Goal: Task Accomplishment & Management: Manage account settings

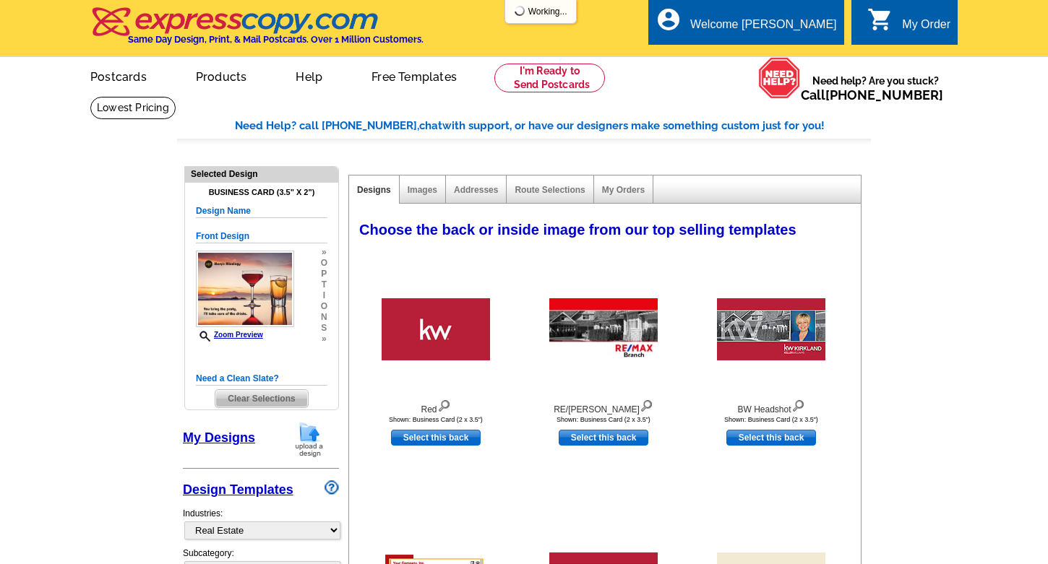
select select "785"
select select "3"
select select "5"
select select "back"
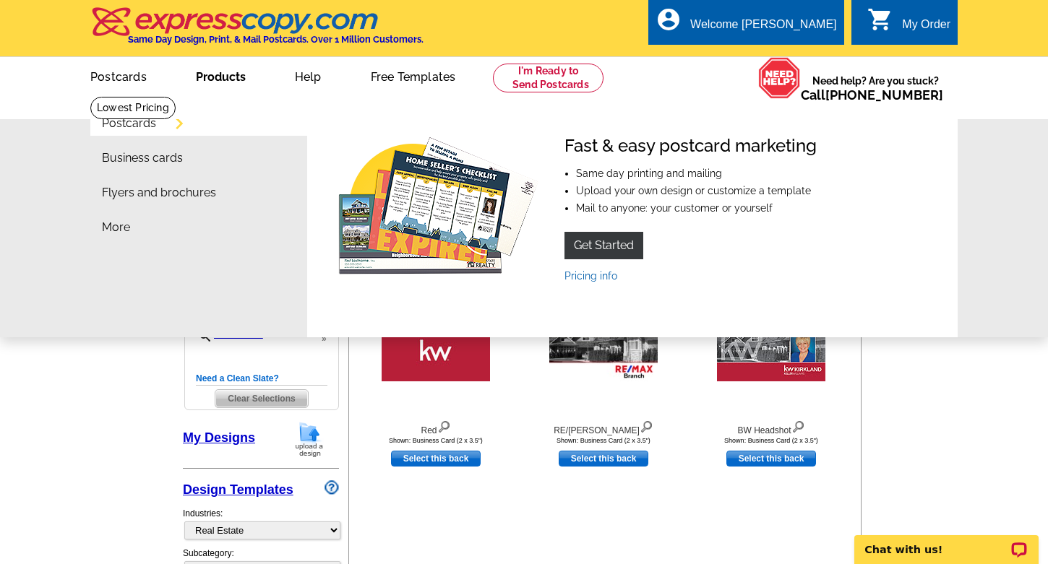
click at [228, 70] on link "Products" at bounding box center [221, 76] width 96 height 34
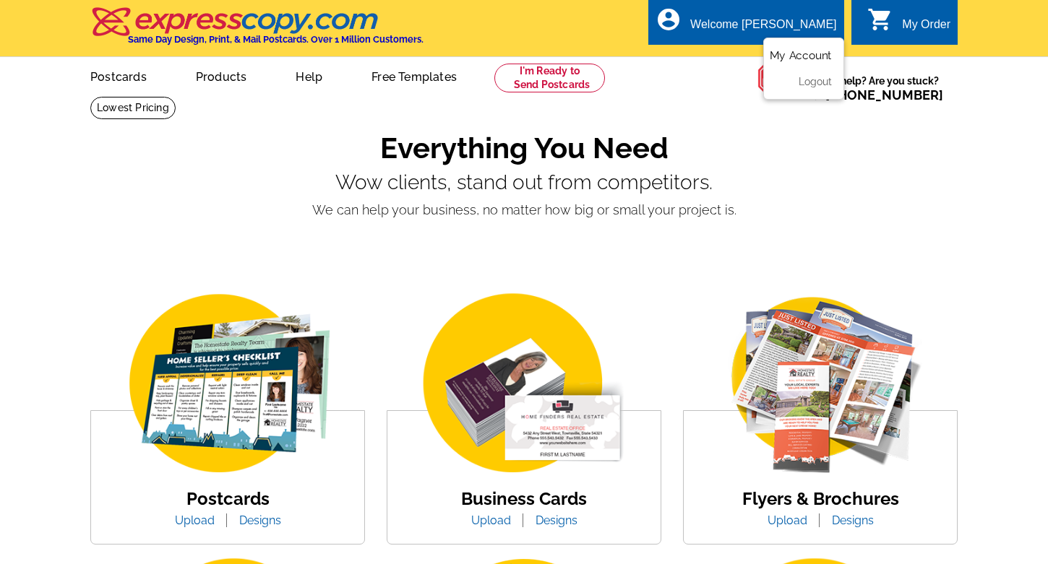
click at [803, 53] on link "My Account" at bounding box center [800, 55] width 62 height 13
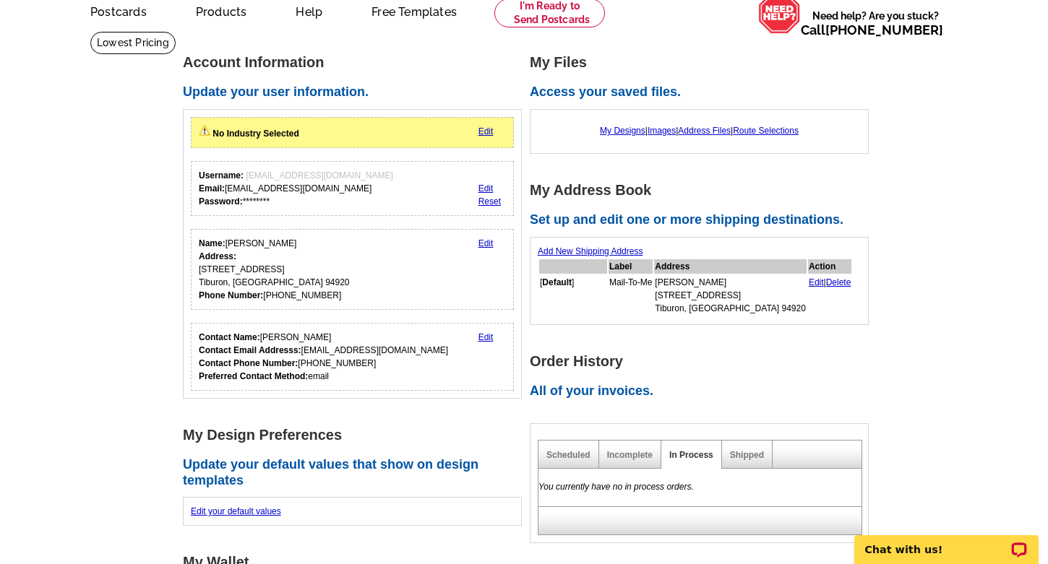
scroll to position [64, 0]
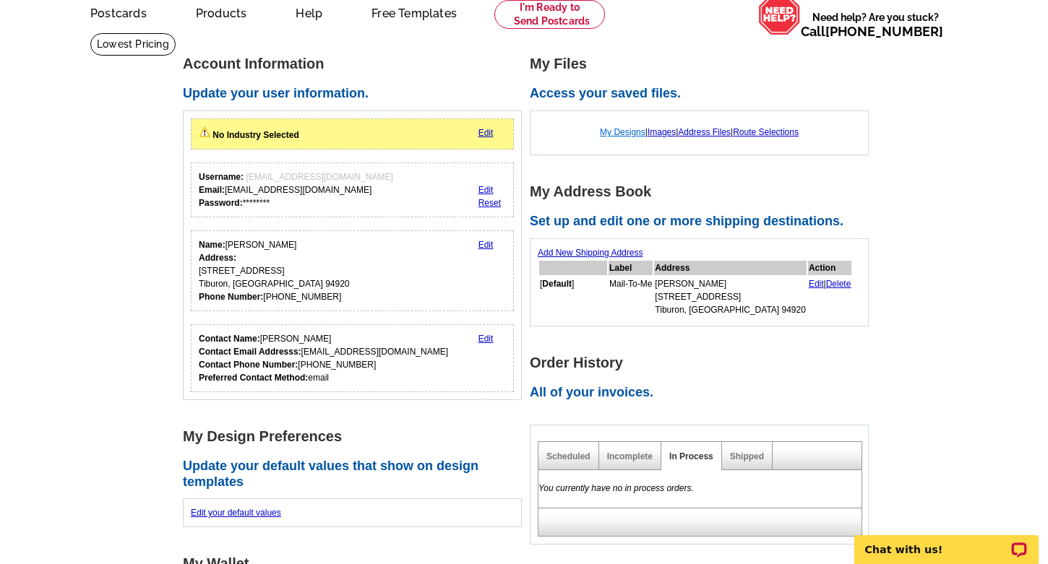
click at [608, 131] on link "My Designs" at bounding box center [623, 132] width 46 height 10
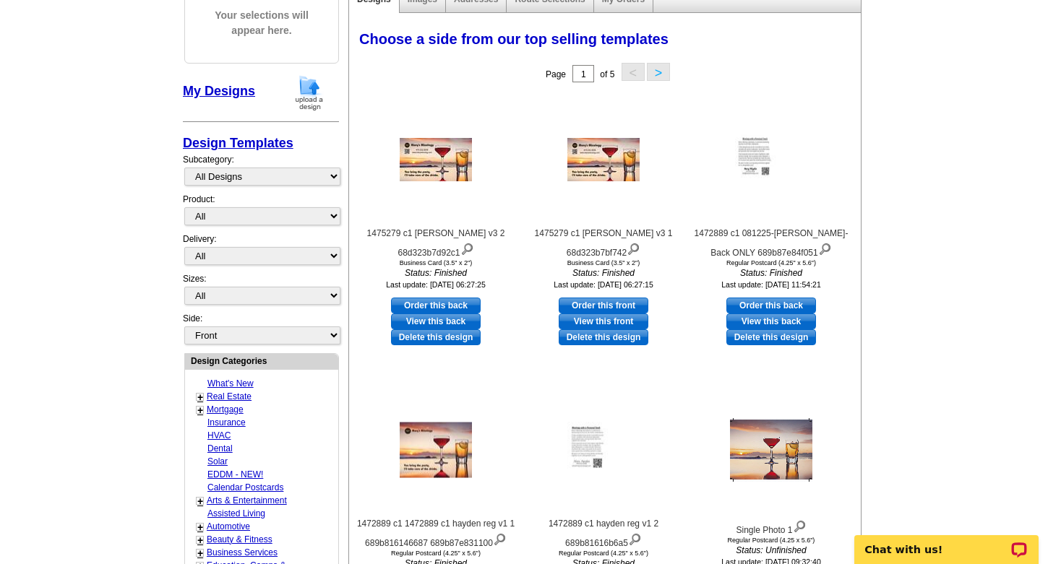
scroll to position [160, 0]
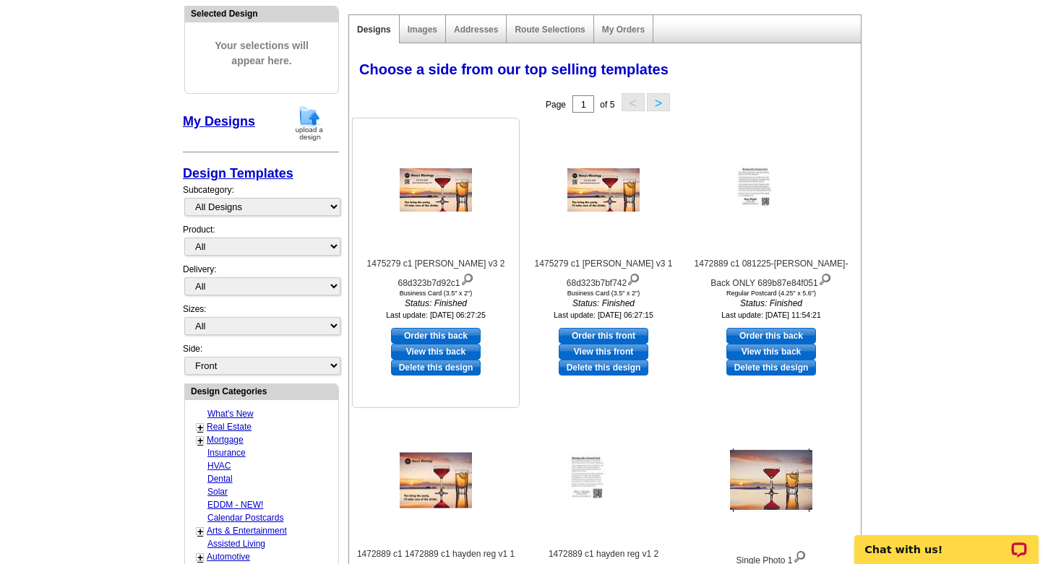
click at [435, 188] on img at bounding box center [436, 189] width 72 height 43
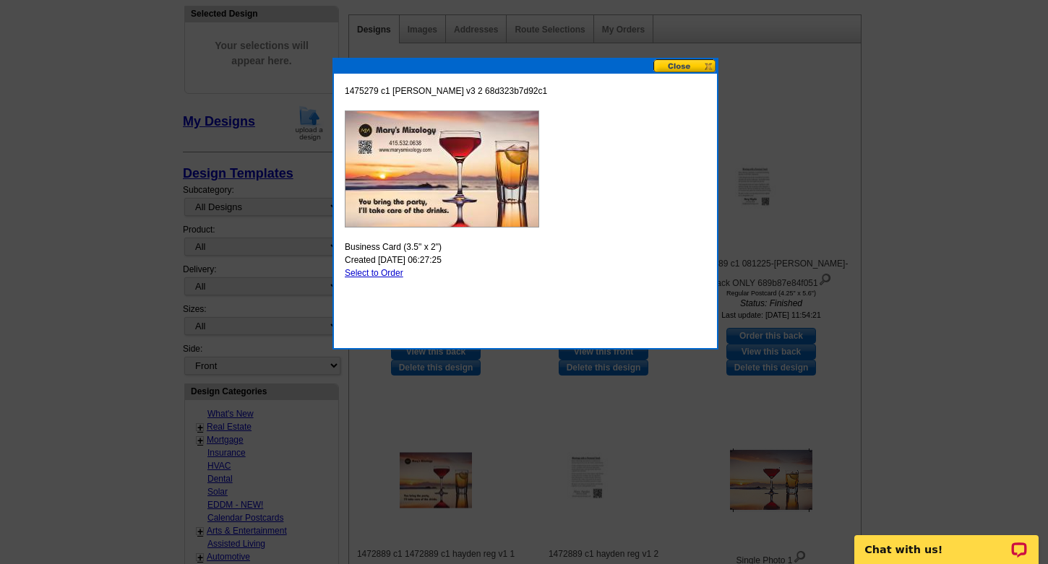
click at [681, 65] on button at bounding box center [685, 66] width 64 height 14
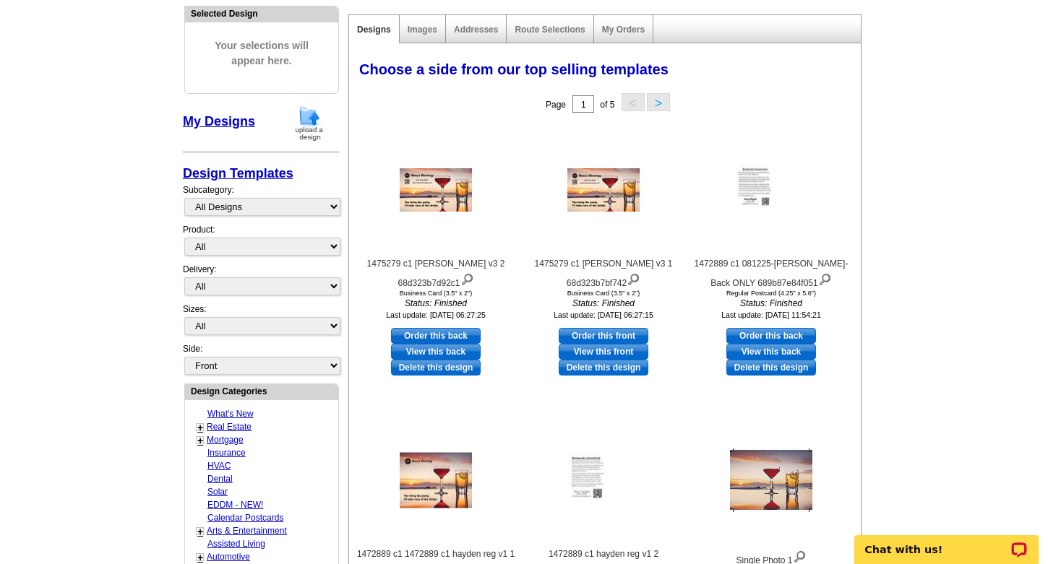
click at [980, 177] on main "Need Help? call 800-260-5887, chat with support, or have our designers make som…" at bounding box center [524, 449] width 1048 height 1027
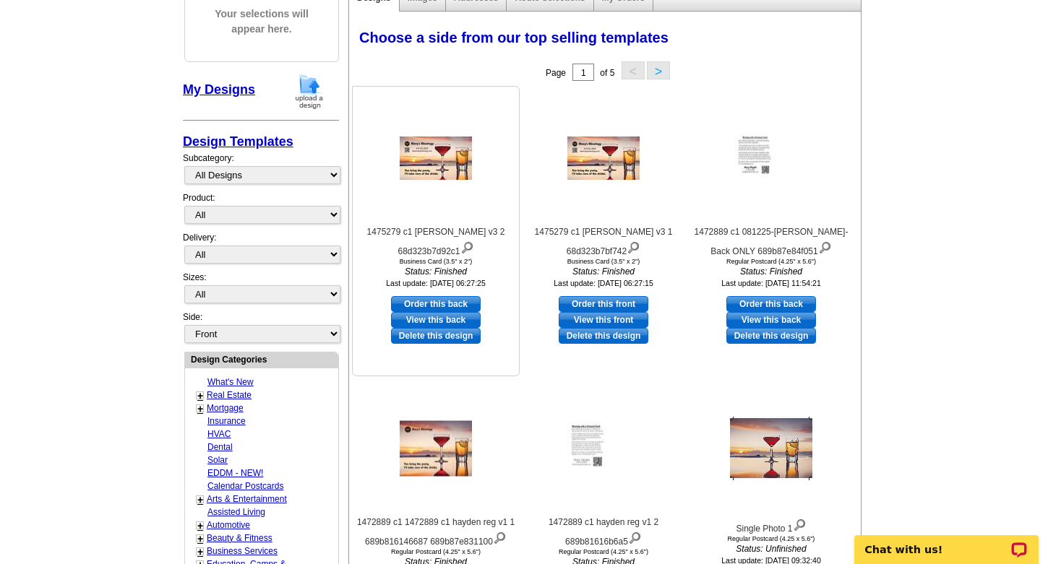
click at [444, 160] on img at bounding box center [436, 158] width 72 height 43
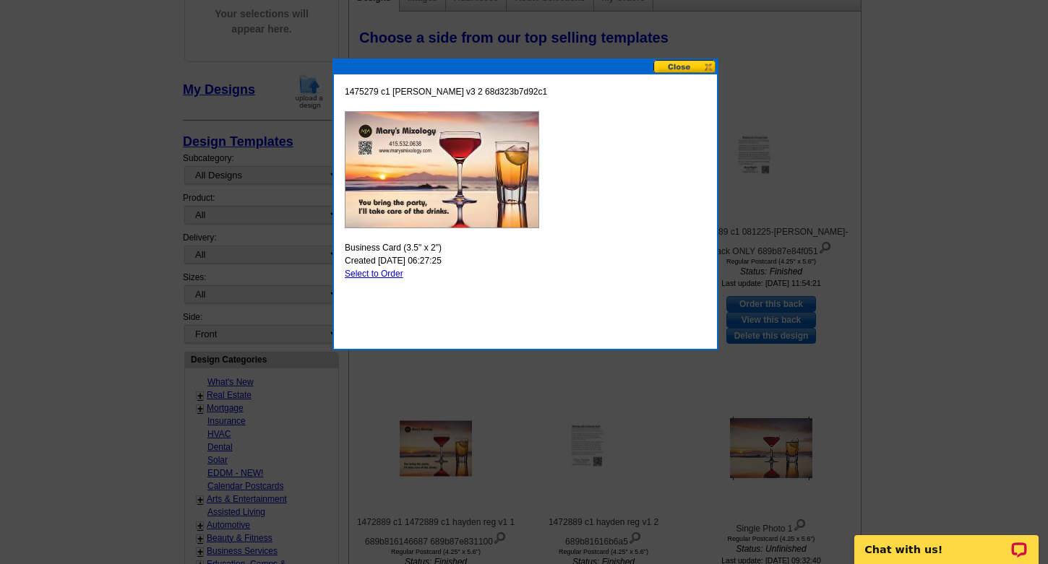
click at [681, 63] on button at bounding box center [685, 67] width 64 height 14
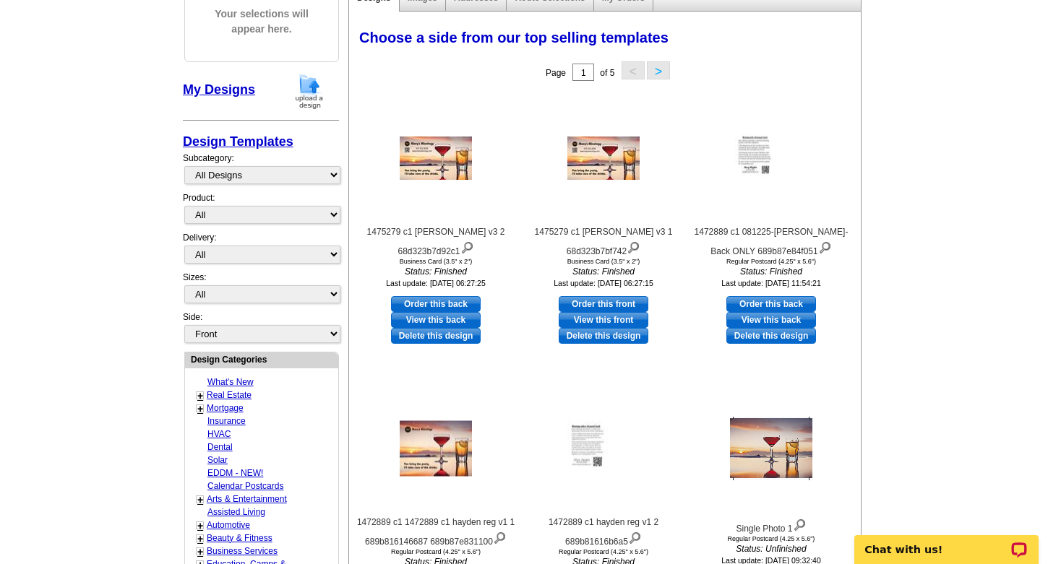
click at [1021, 185] on main "Need Help? call 800-260-5887, chat with support, or have our designers make som…" at bounding box center [524, 417] width 1048 height 1027
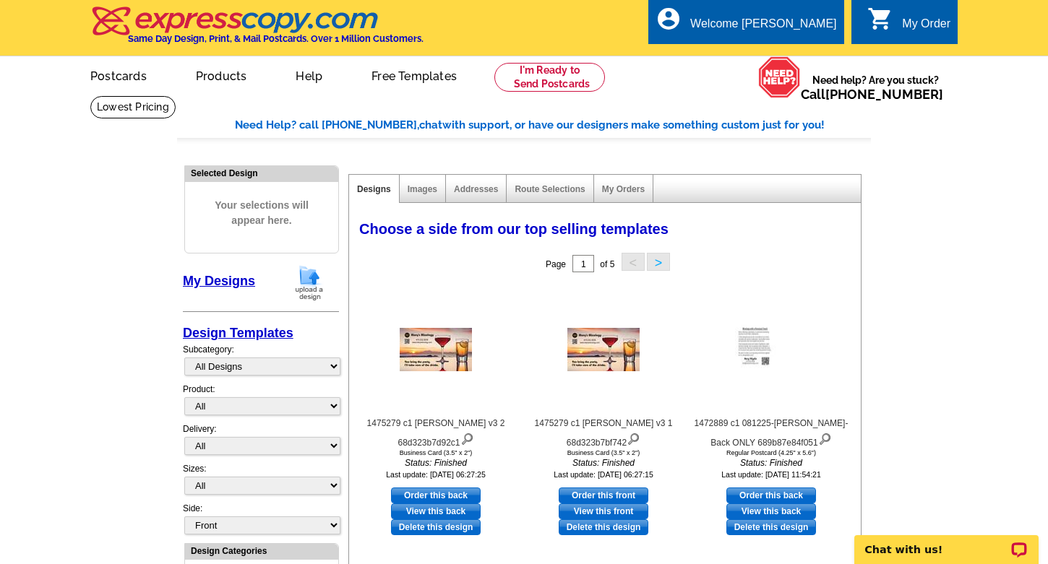
scroll to position [0, 0]
